Goal: Check status: Check status

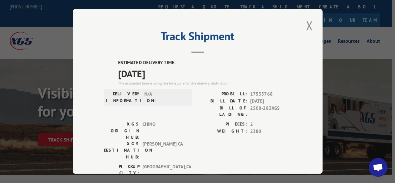
scroll to position [0, 3]
click at [258, 92] on span "17535768" at bounding box center [270, 94] width 41 height 7
copy span "17535768"
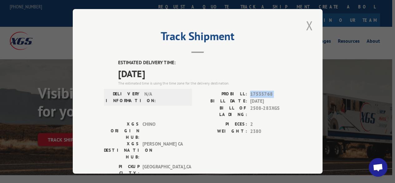
click at [306, 22] on button "Close modal" at bounding box center [309, 25] width 11 height 17
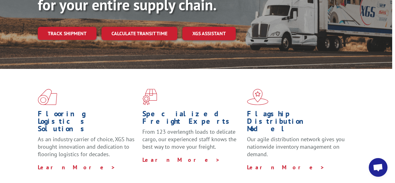
scroll to position [109, 3]
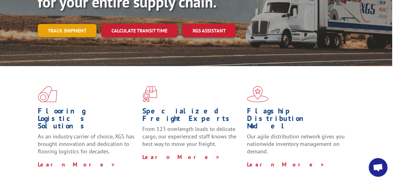
click at [82, 24] on link "Track shipment" at bounding box center [67, 30] width 59 height 13
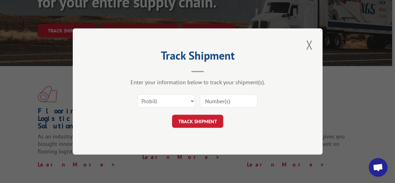
scroll to position [0, 0]
click at [216, 98] on input at bounding box center [228, 101] width 57 height 13
paste input "17535768"
type input "17535768"
click at [205, 122] on button "TRACK SHIPMENT" at bounding box center [197, 121] width 51 height 13
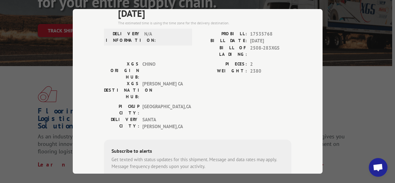
scroll to position [60, 0]
